Goal: Obtain resource: Download file/media

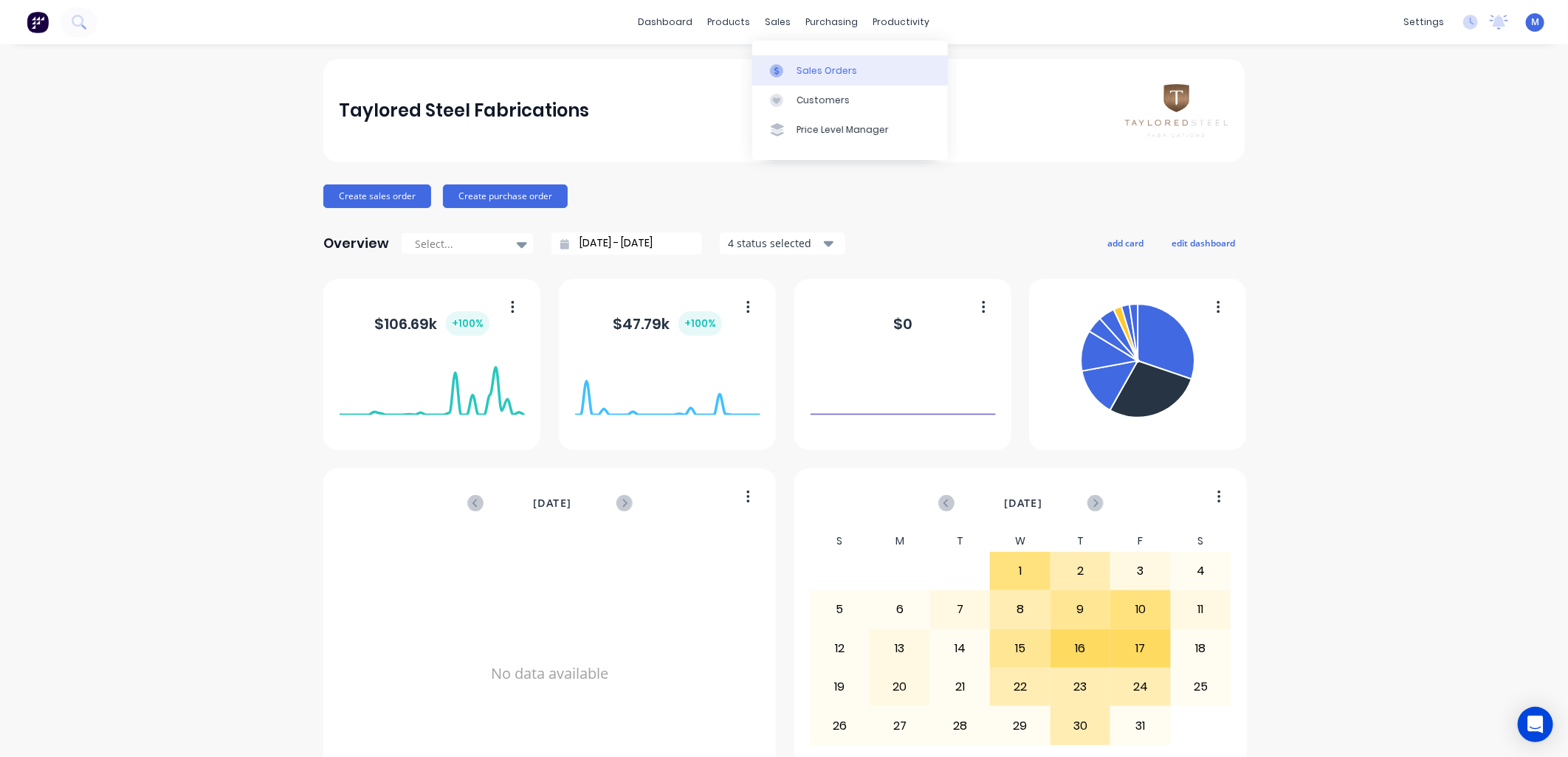
click at [797, 69] on div "Sales Orders" at bounding box center [827, 71] width 61 height 13
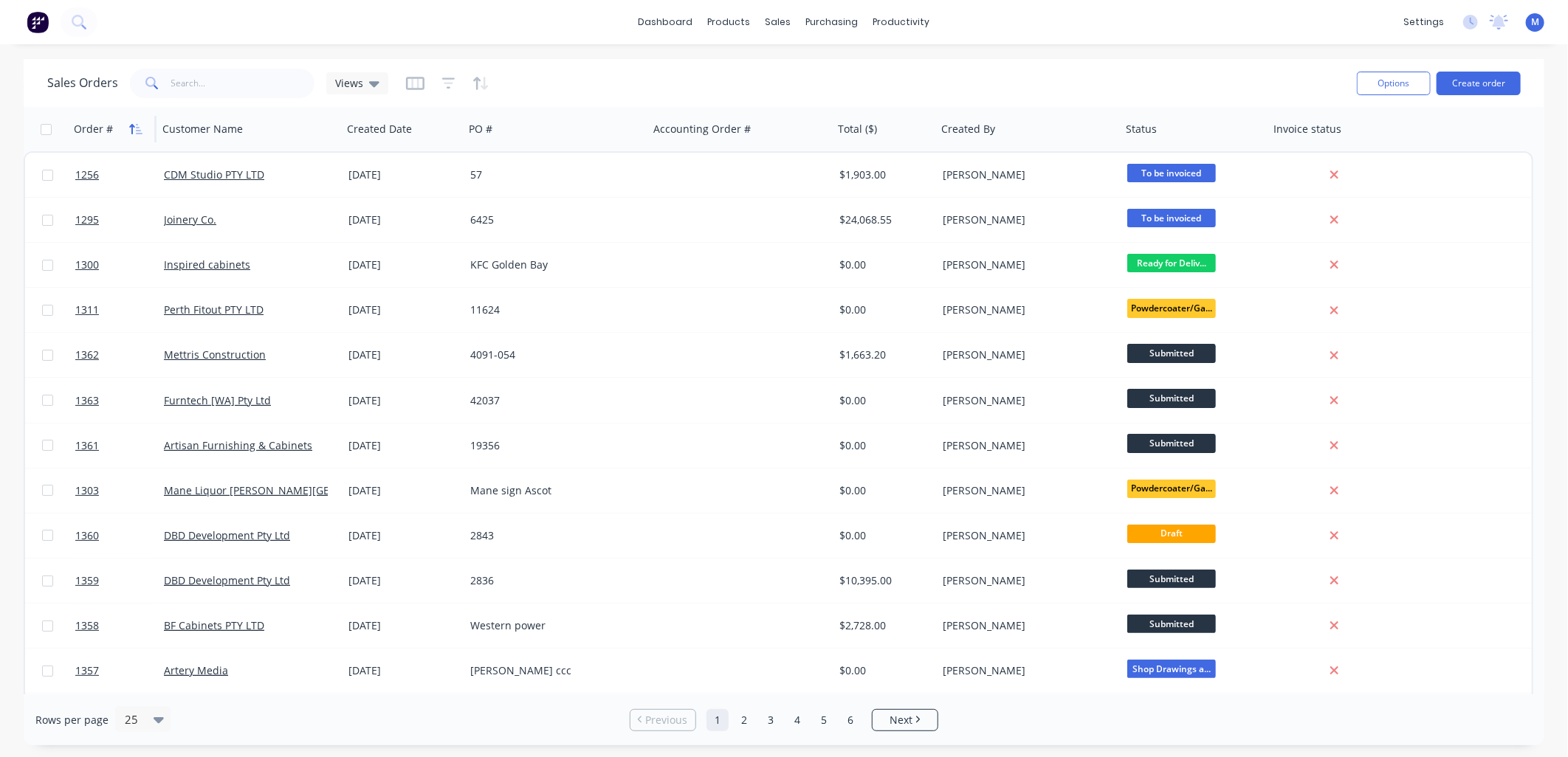
click at [136, 128] on icon "button" at bounding box center [139, 129] width 7 height 10
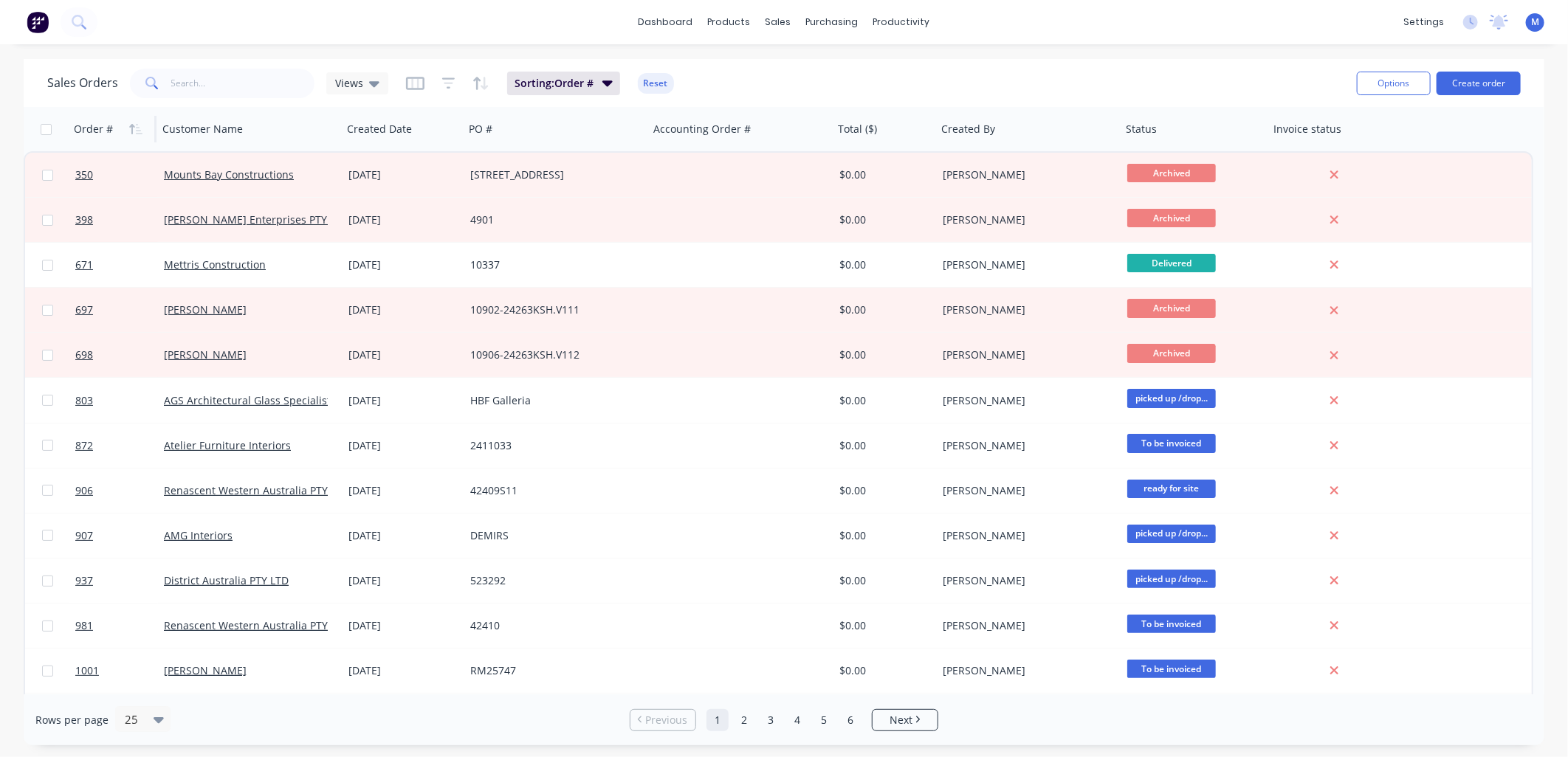
click at [136, 128] on icon "button" at bounding box center [139, 129] width 7 height 10
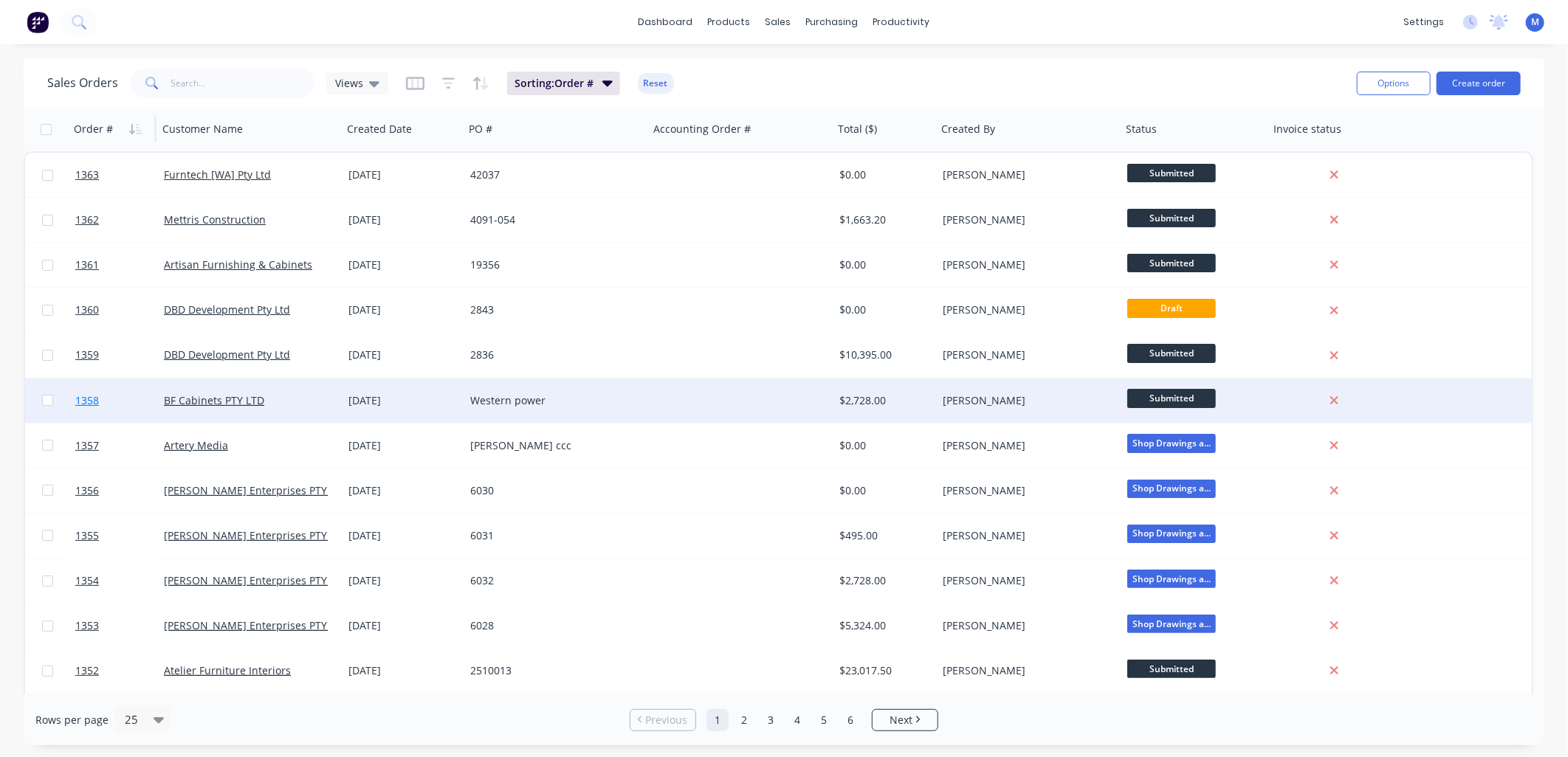
click at [96, 396] on span "1358" at bounding box center [87, 401] width 24 height 15
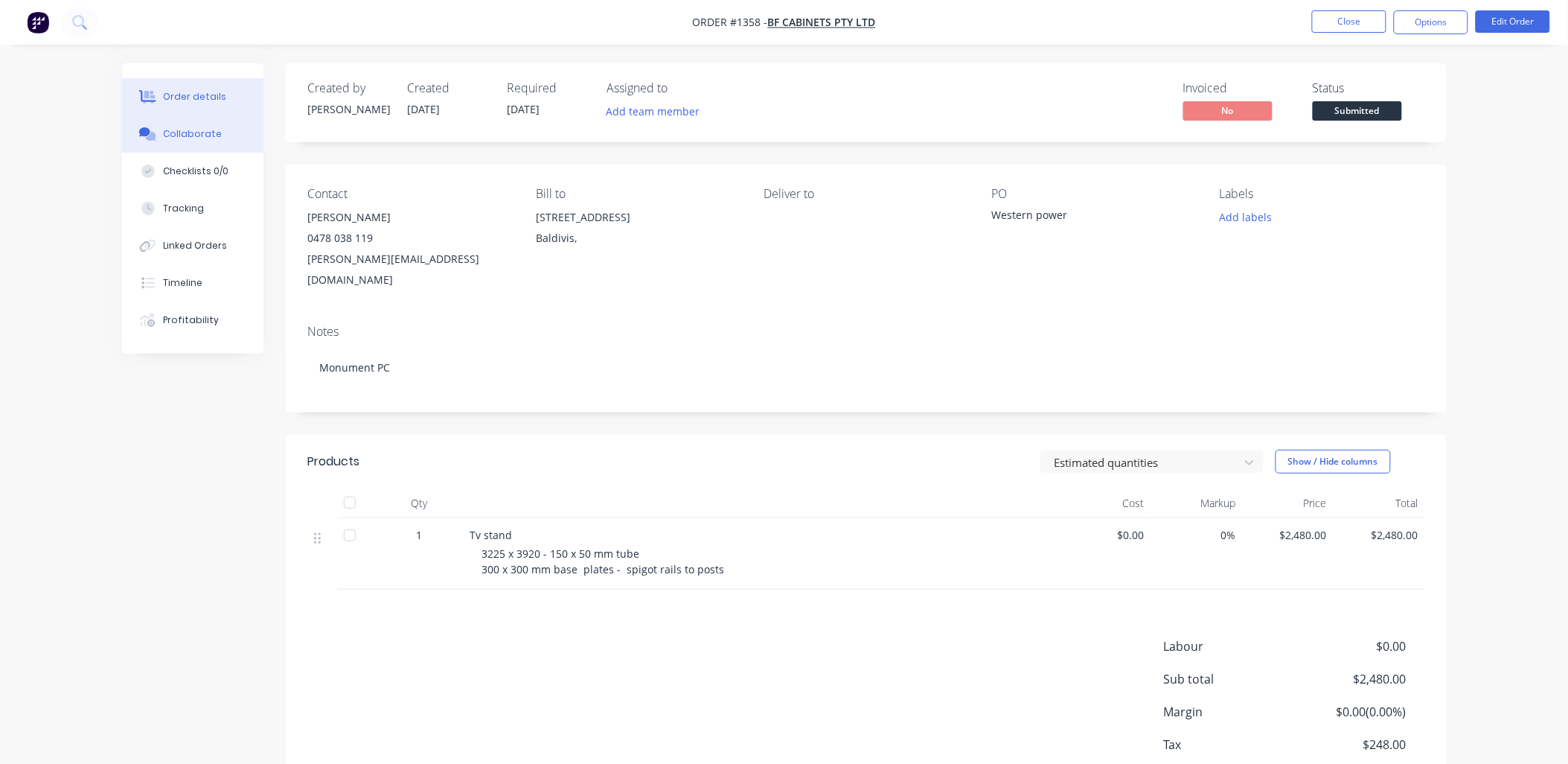
click at [201, 131] on div "Collaborate" at bounding box center [192, 134] width 59 height 14
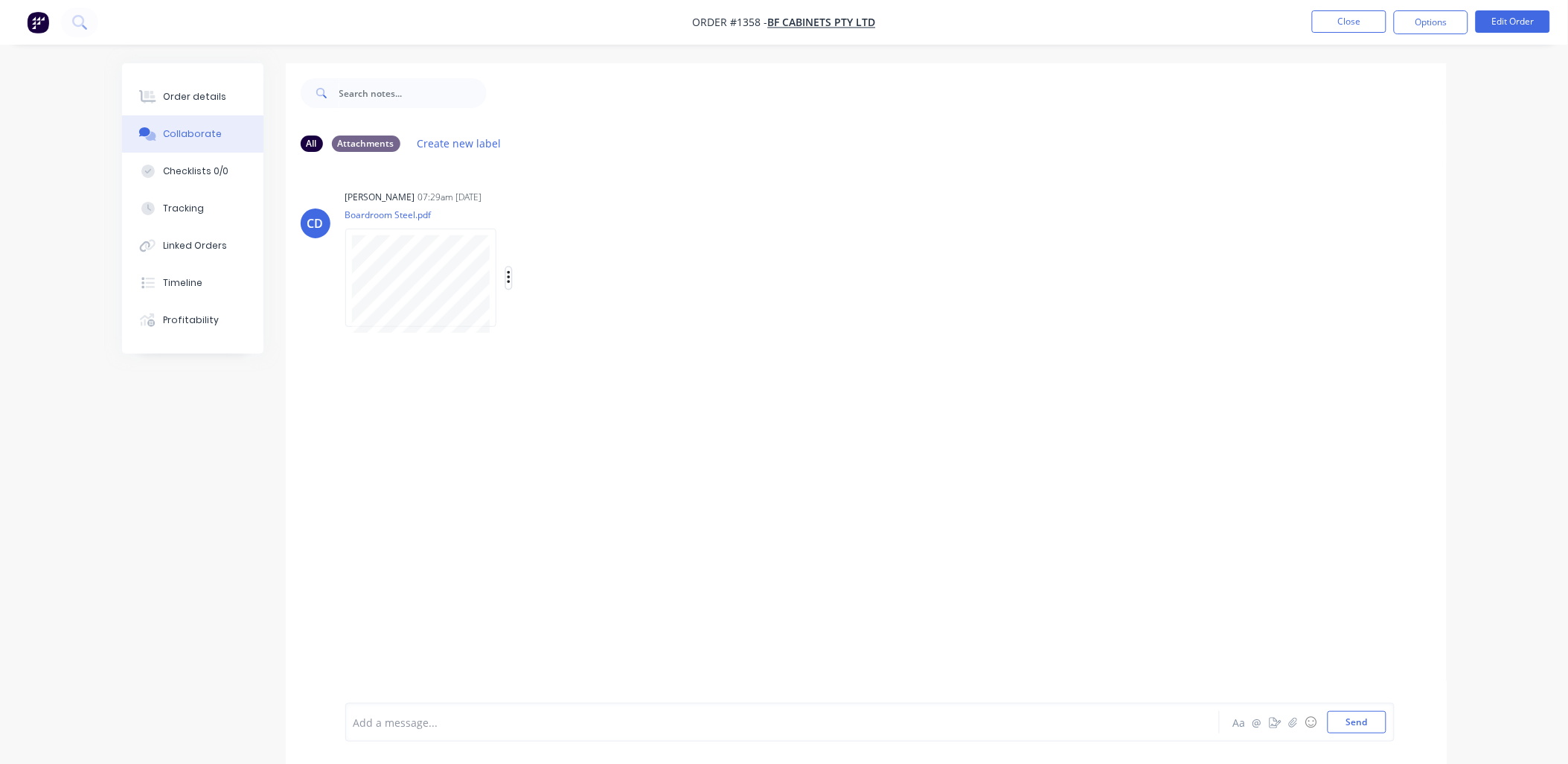
click at [511, 280] on icon "button" at bounding box center [508, 278] width 4 height 17
click at [560, 316] on button "Download" at bounding box center [606, 317] width 167 height 33
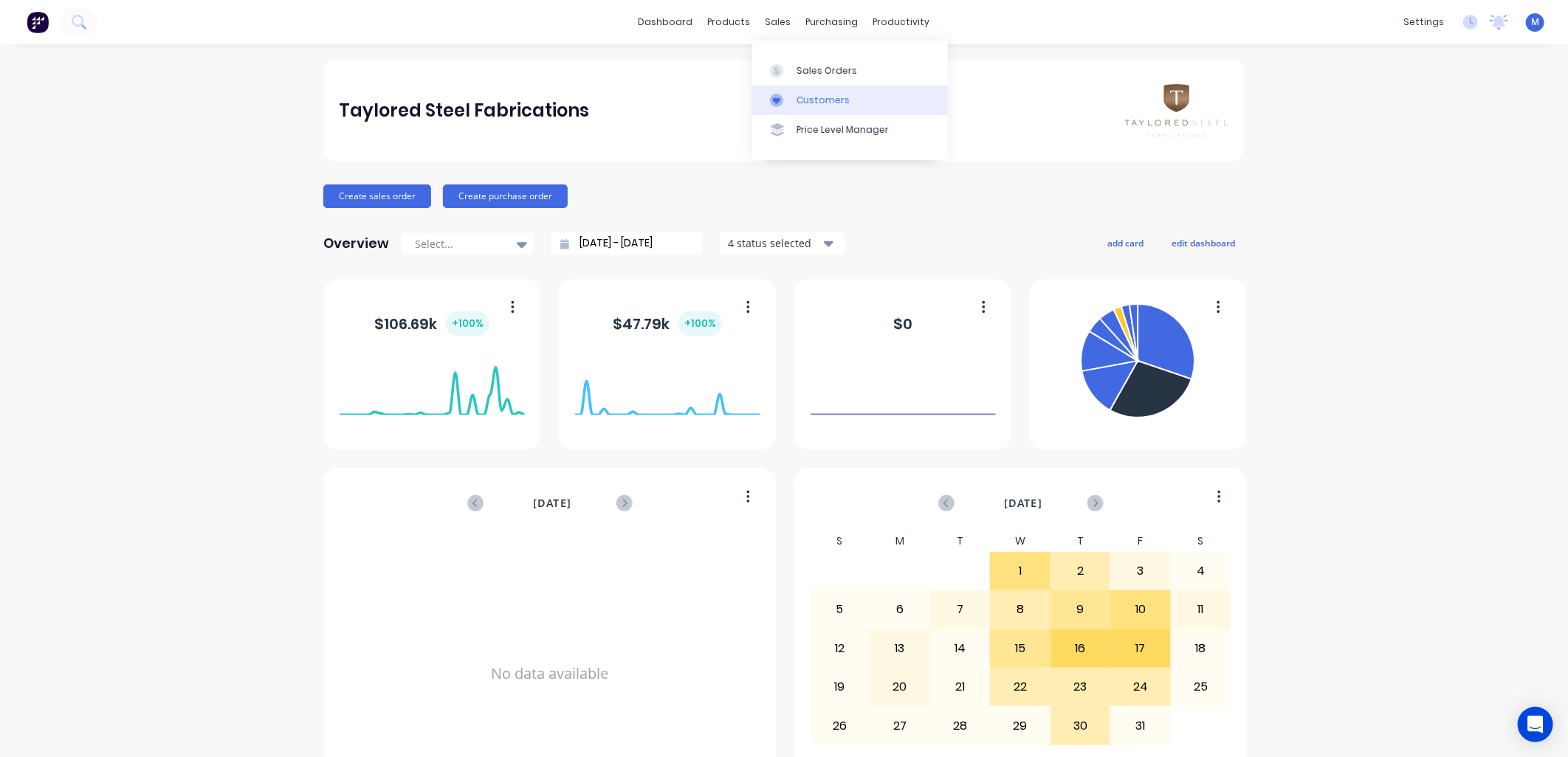
click at [793, 100] on link "Customers" at bounding box center [850, 100] width 195 height 29
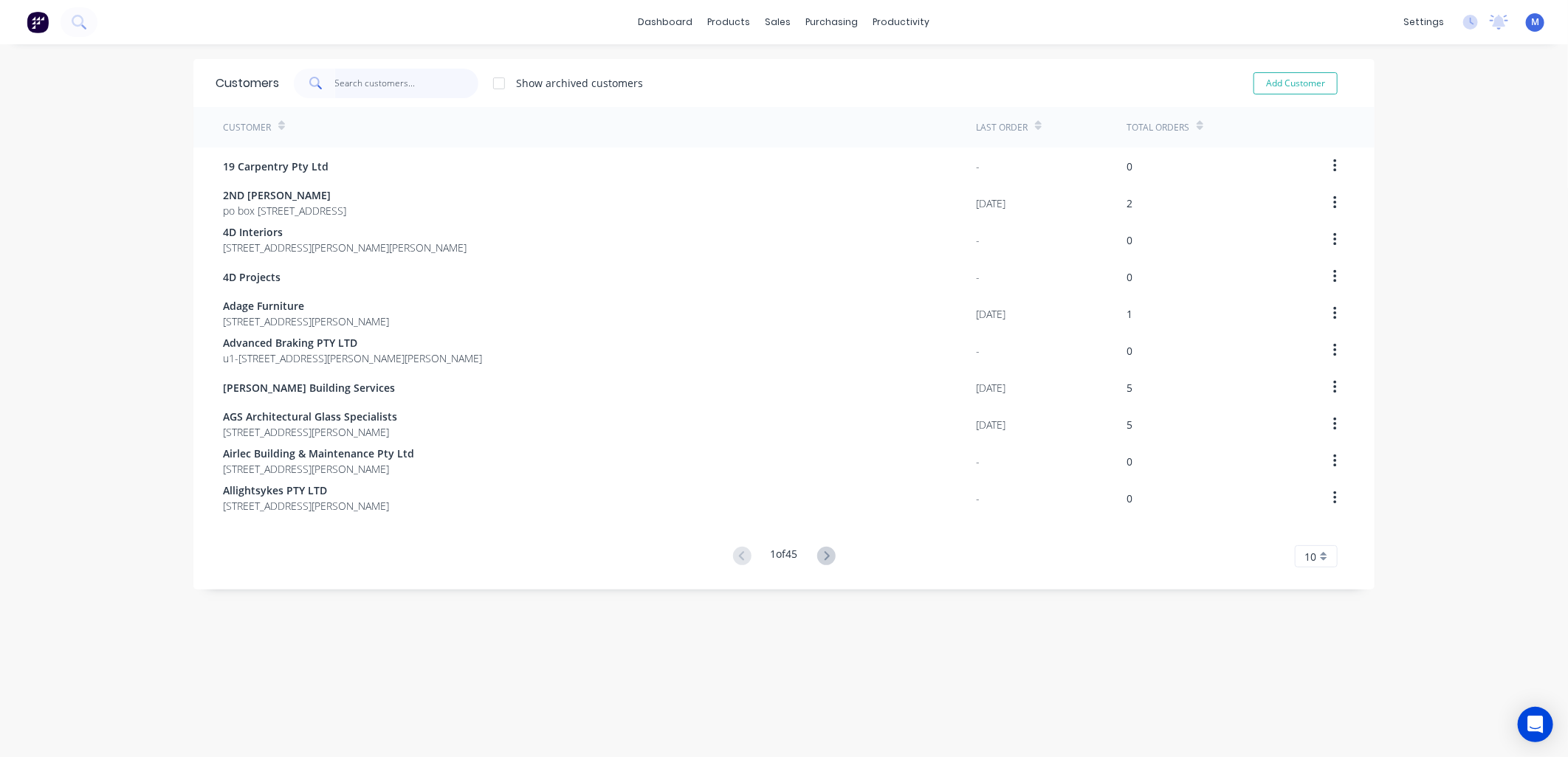
click at [424, 83] on input "text" at bounding box center [407, 83] width 144 height 29
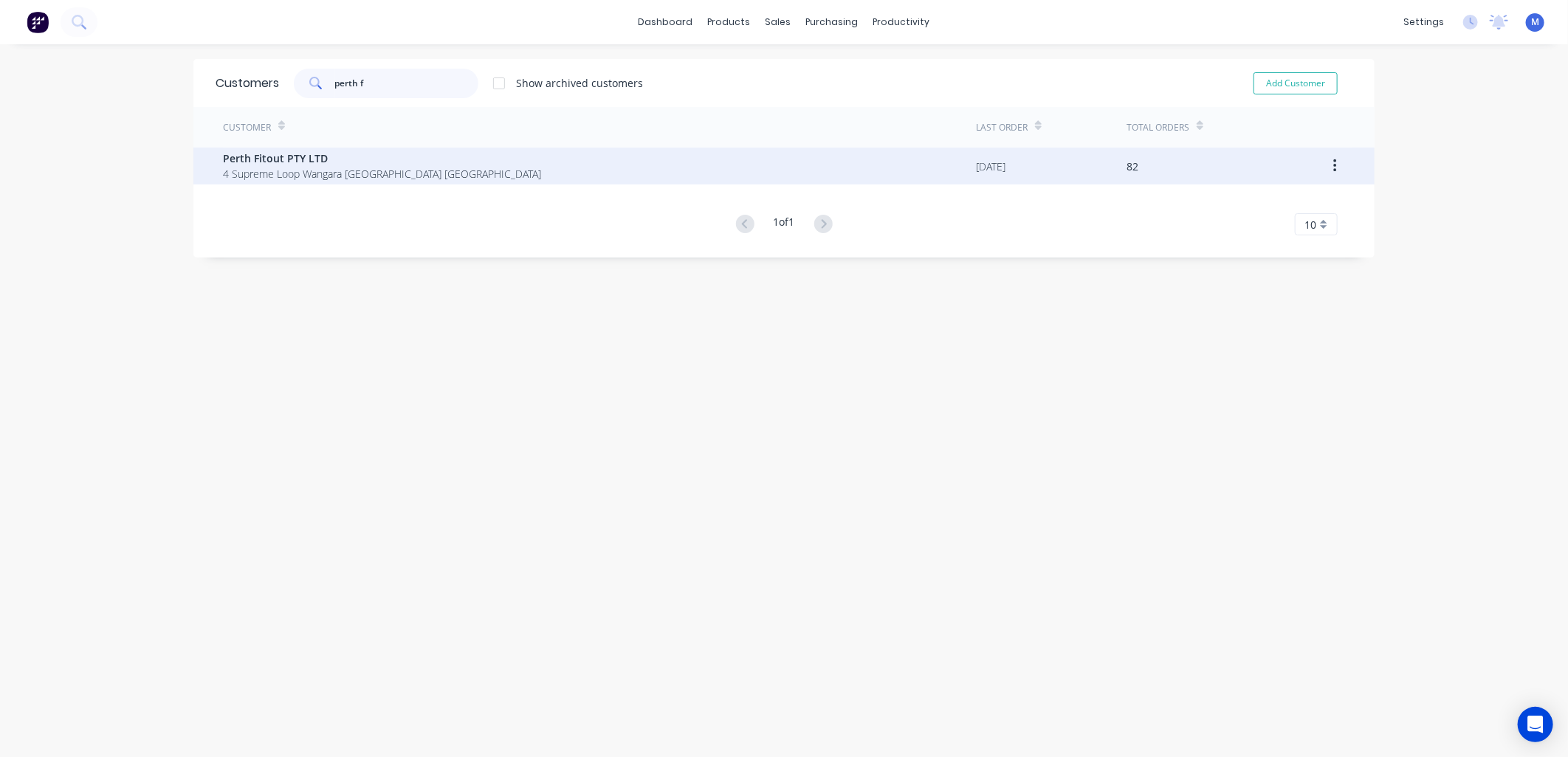
type input "perth f"
click at [347, 158] on span "Perth Fitout PTY LTD" at bounding box center [382, 158] width 318 height 15
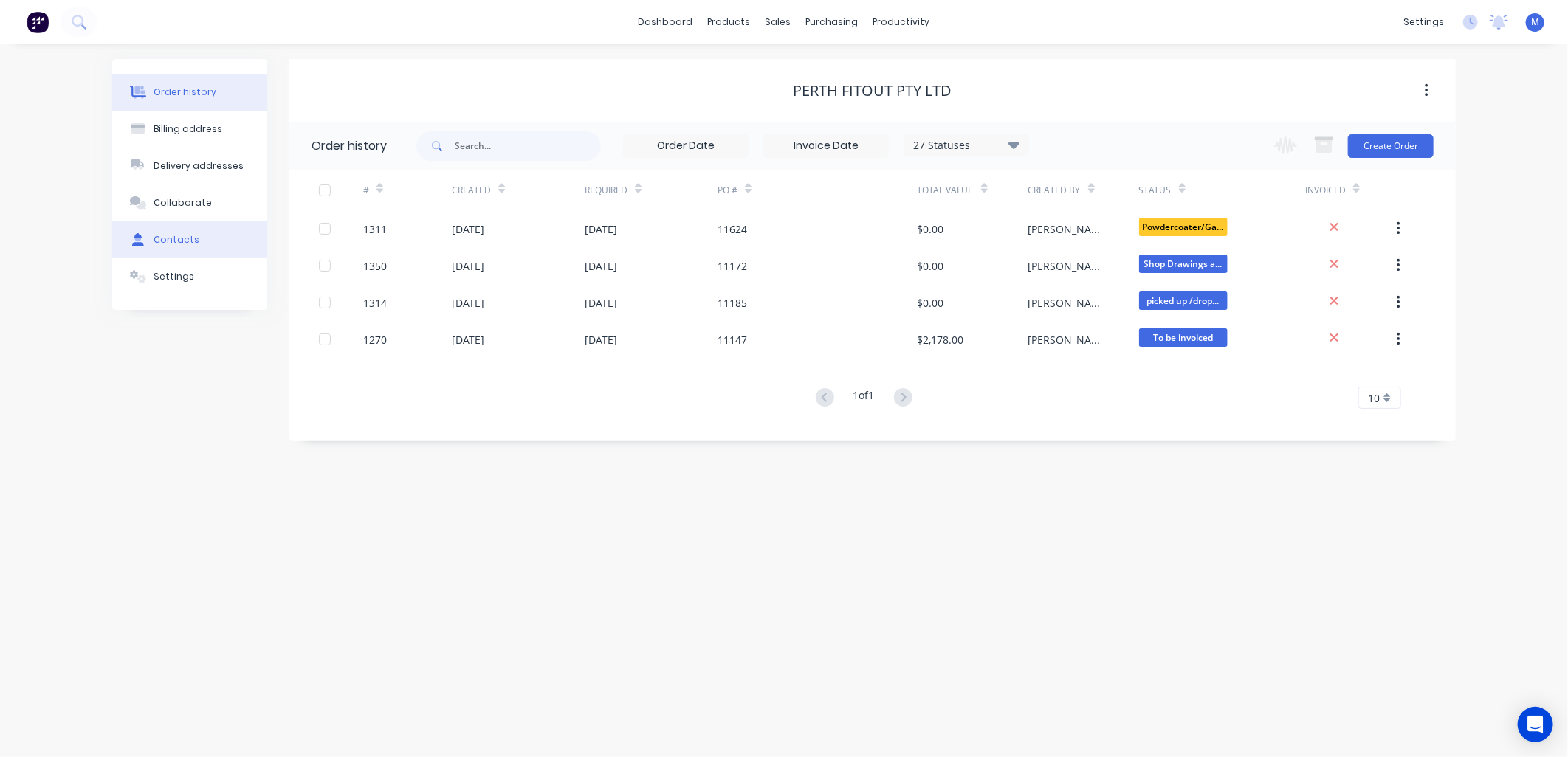
click at [166, 239] on div "Contacts" at bounding box center [176, 240] width 45 height 13
select select "AU"
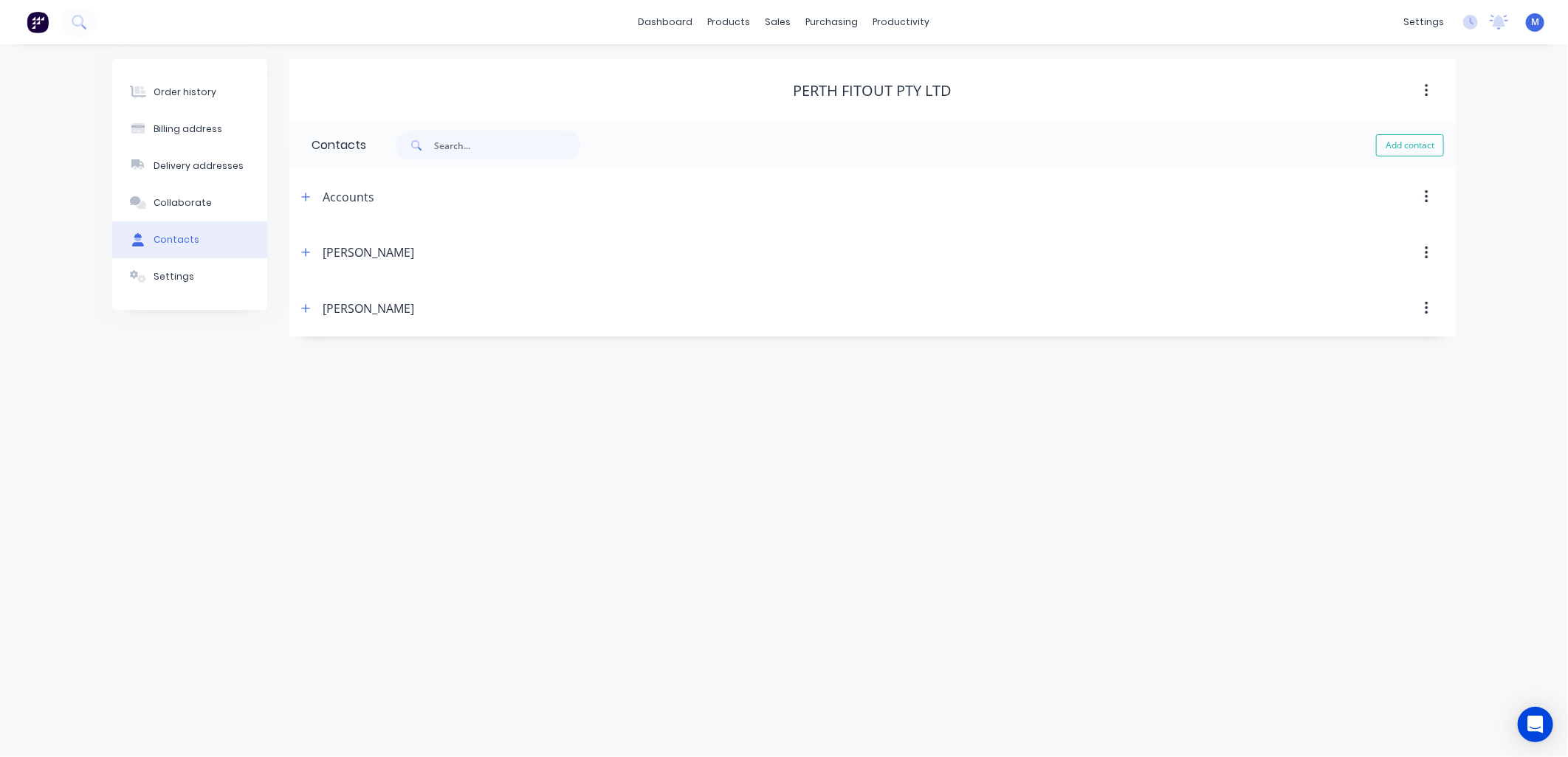
click at [331, 305] on div "Rhys" at bounding box center [368, 308] width 92 height 18
click at [308, 308] on icon "button" at bounding box center [306, 309] width 9 height 10
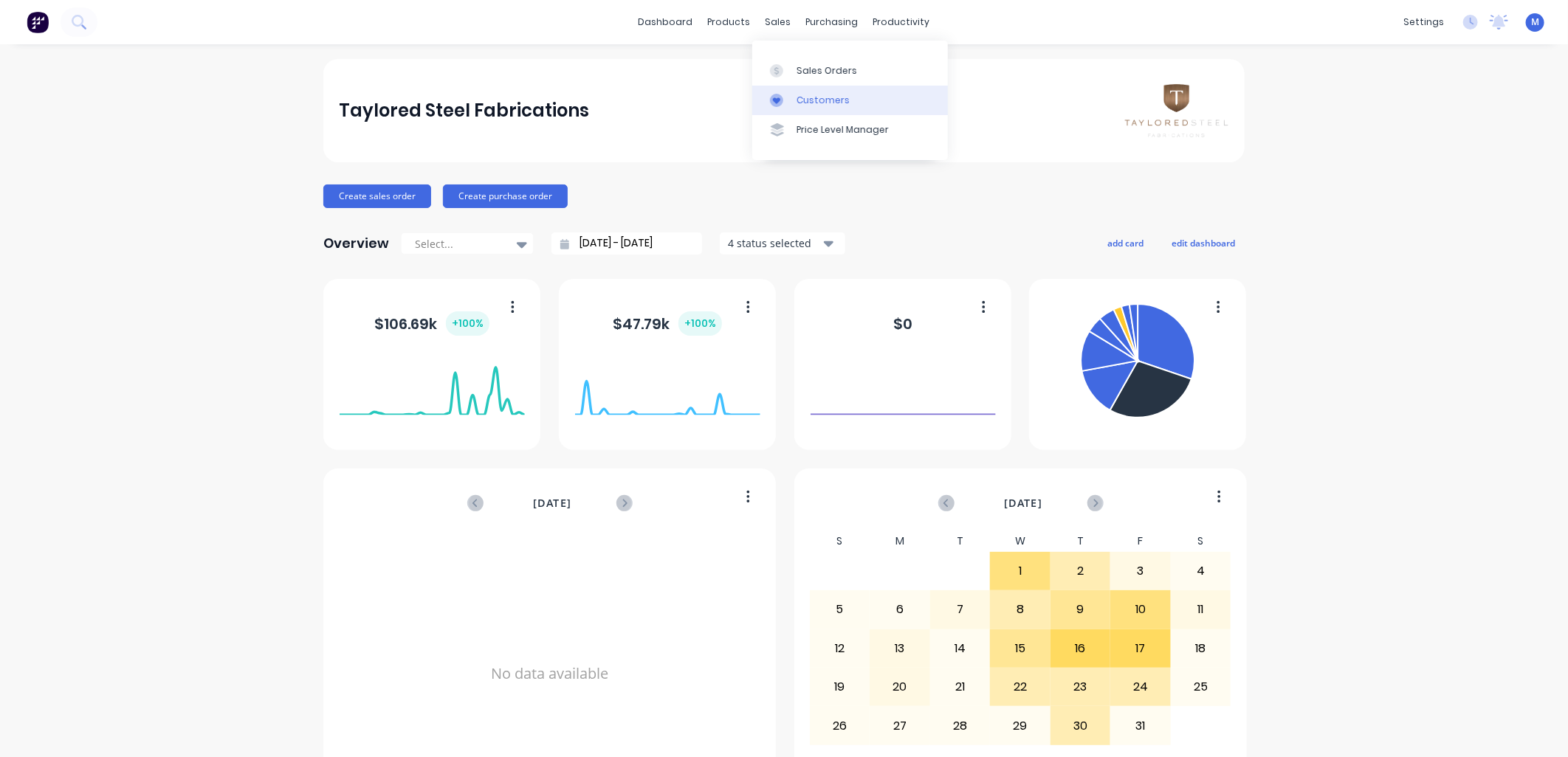
click at [791, 90] on link "Customers" at bounding box center [850, 100] width 195 height 29
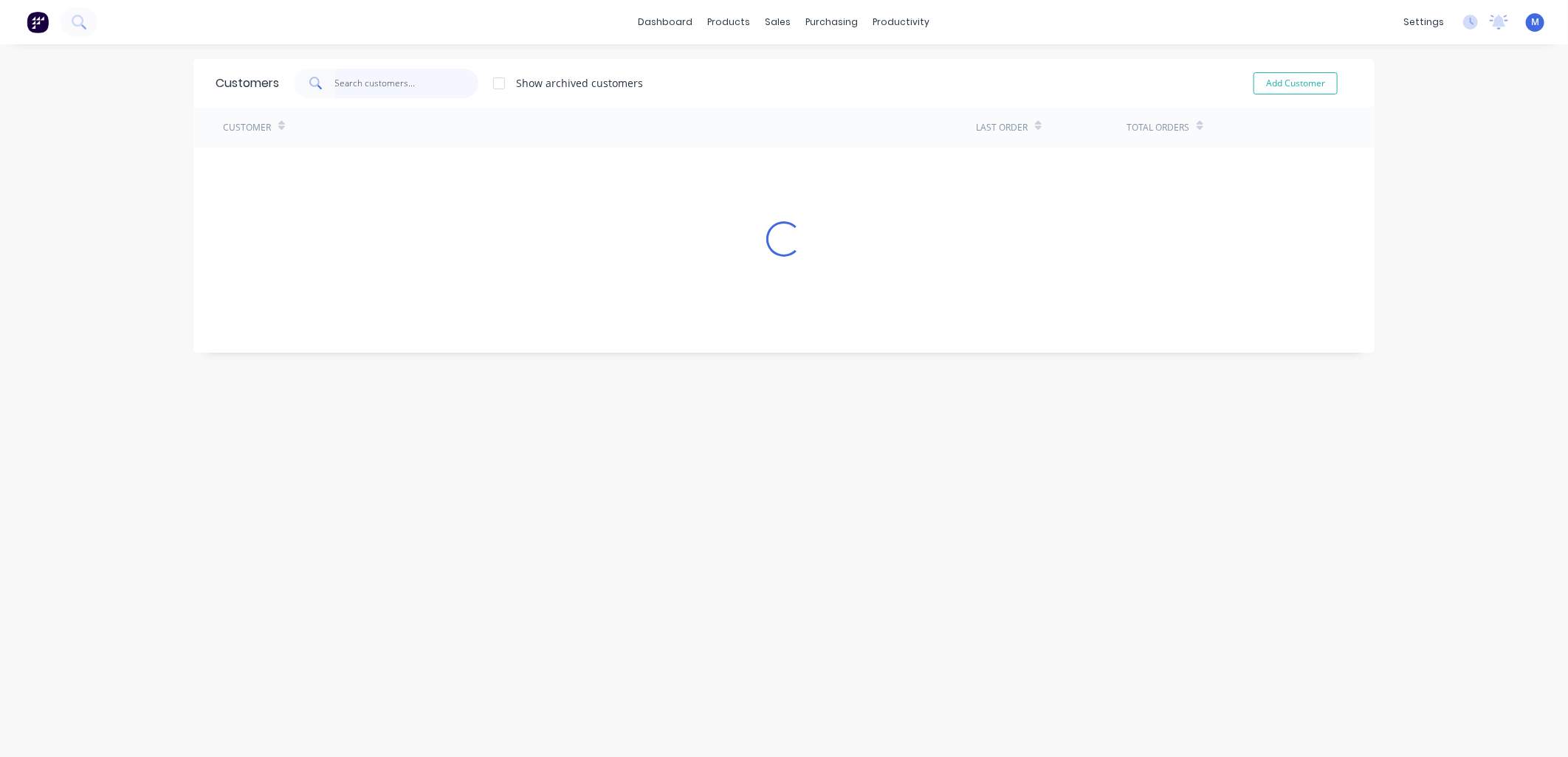
click at [397, 87] on input "text" at bounding box center [407, 83] width 144 height 29
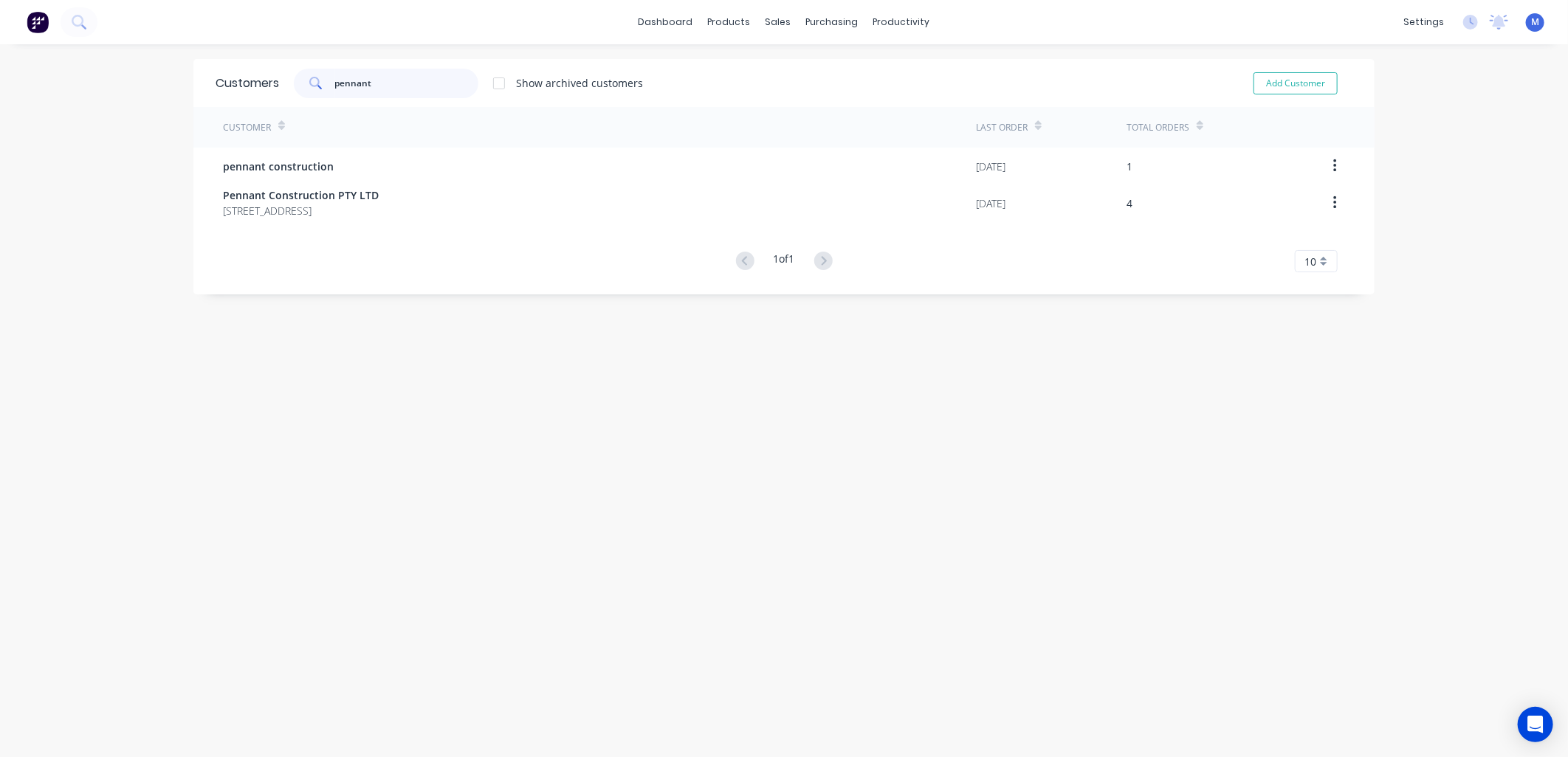
type input "pennant"
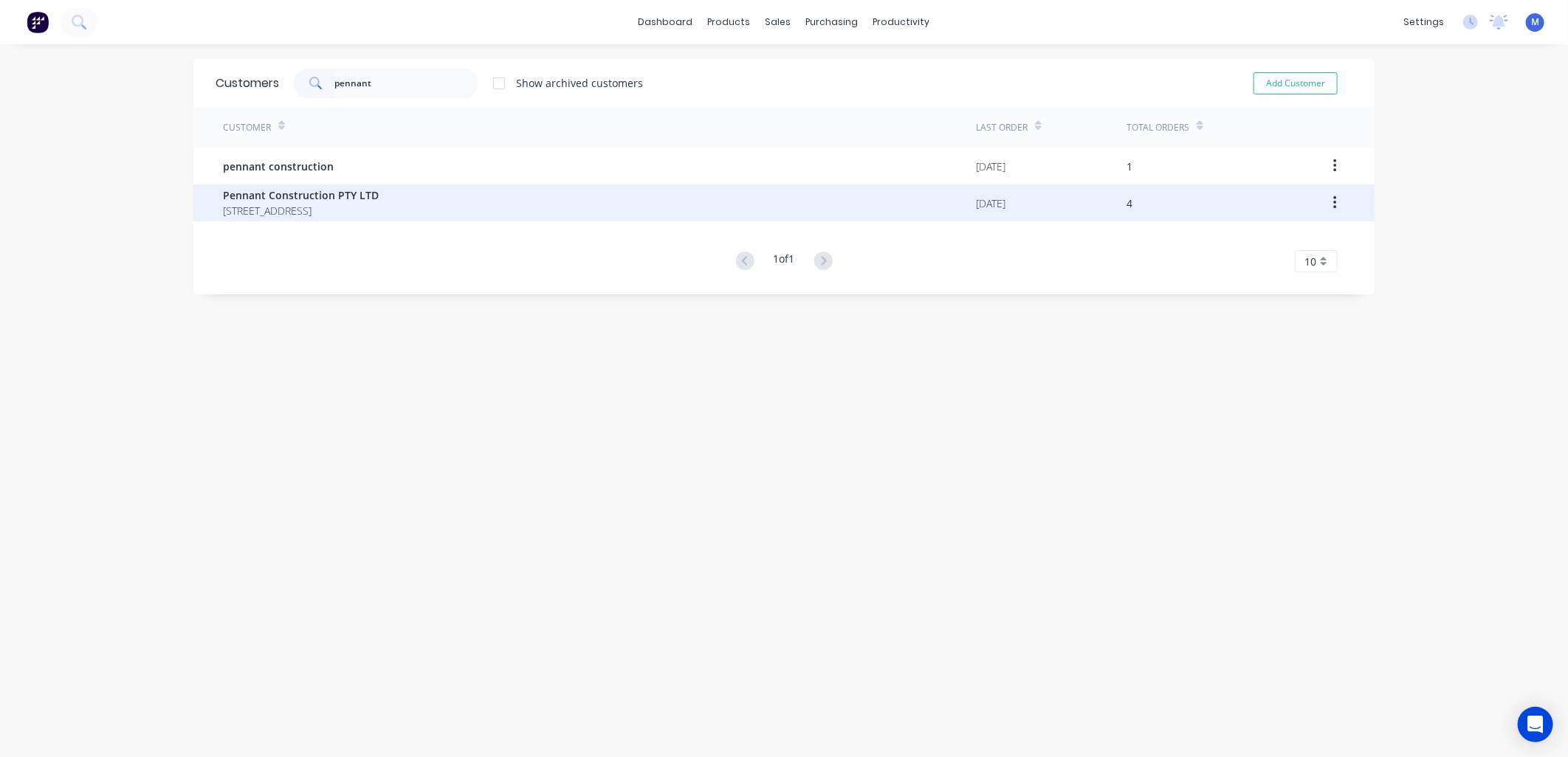
click at [311, 196] on span "Pennant Construction PTY LTD" at bounding box center [300, 195] width 156 height 15
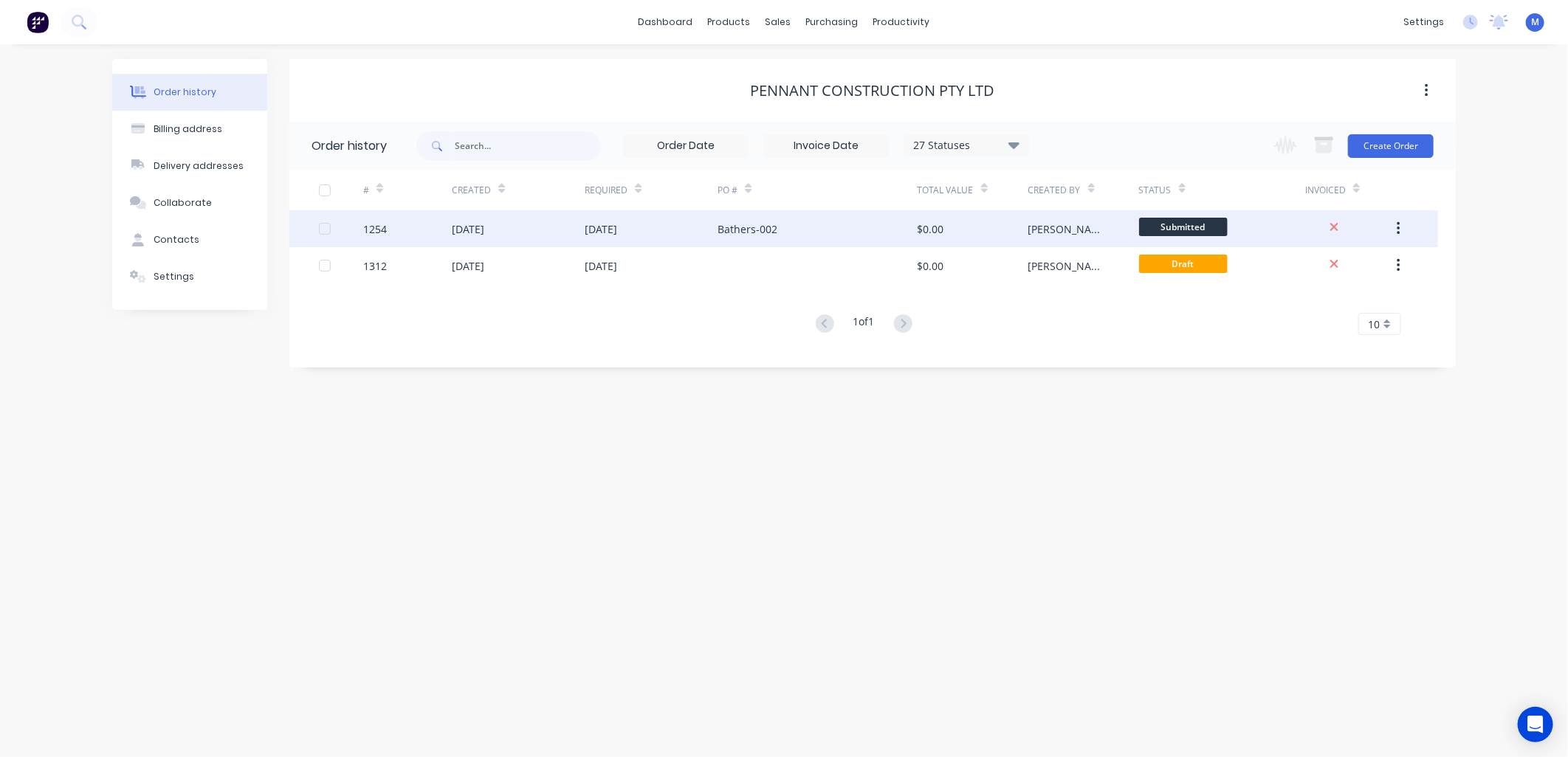
click at [738, 230] on div "Bathers-002" at bounding box center [747, 229] width 60 height 15
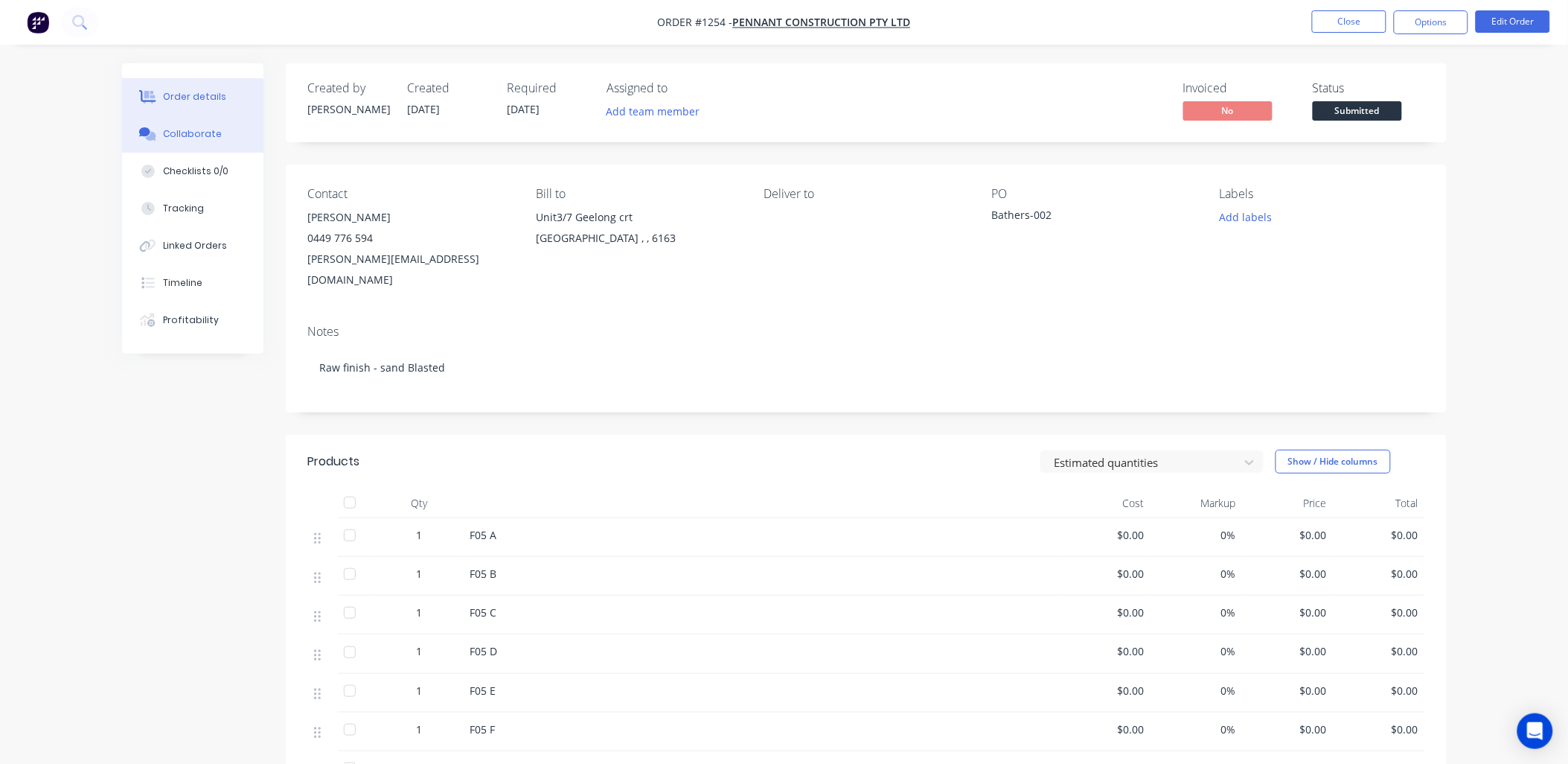
click at [221, 135] on button "Collaborate" at bounding box center [193, 134] width 142 height 37
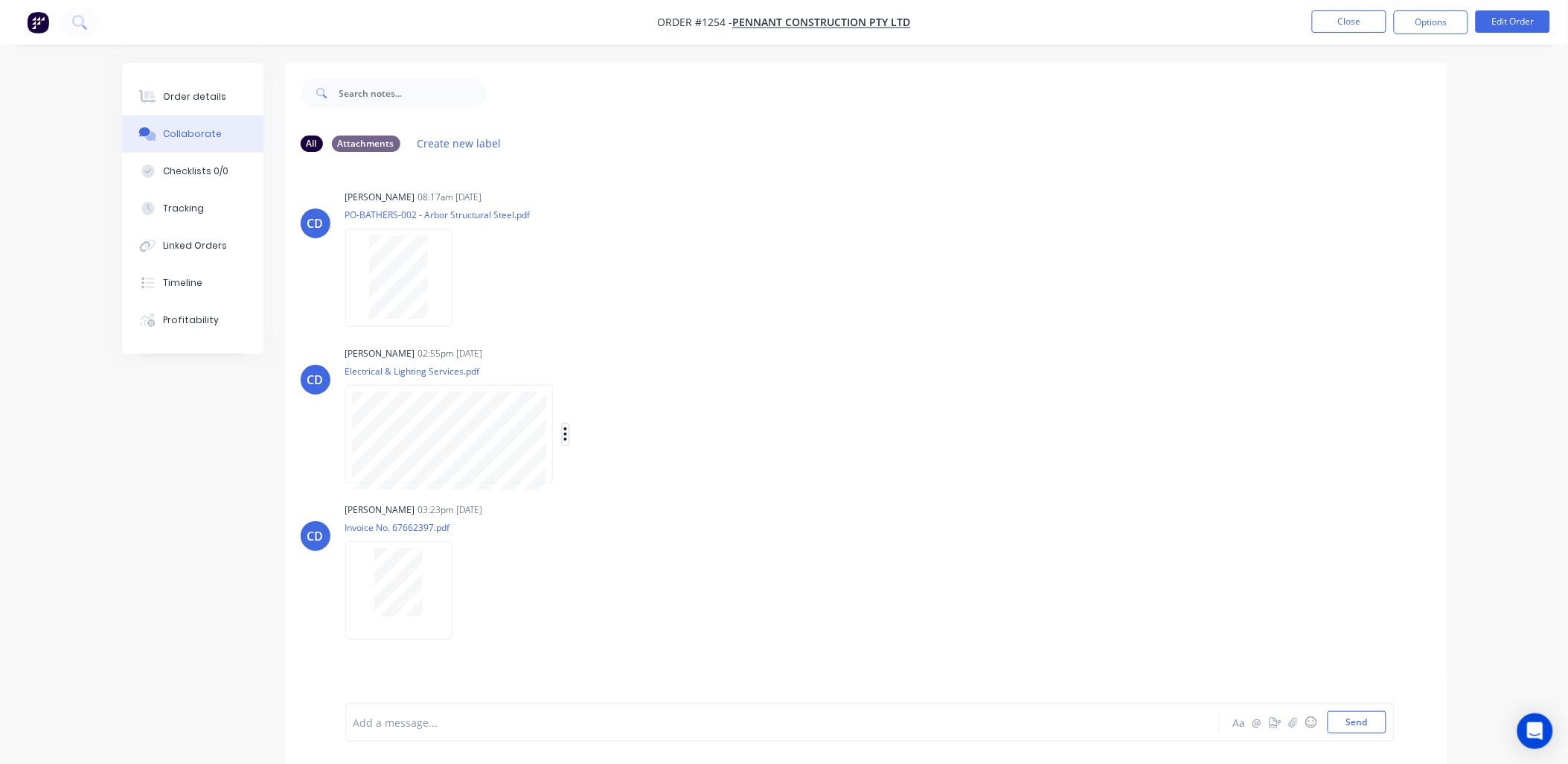
click at [564, 432] on icon "button" at bounding box center [565, 435] width 4 height 17
click at [628, 462] on button "Download" at bounding box center [663, 474] width 167 height 33
click at [1278, 161] on div "All Attachments Create new label" at bounding box center [866, 143] width 1162 height 41
